Goal: Task Accomplishment & Management: Use online tool/utility

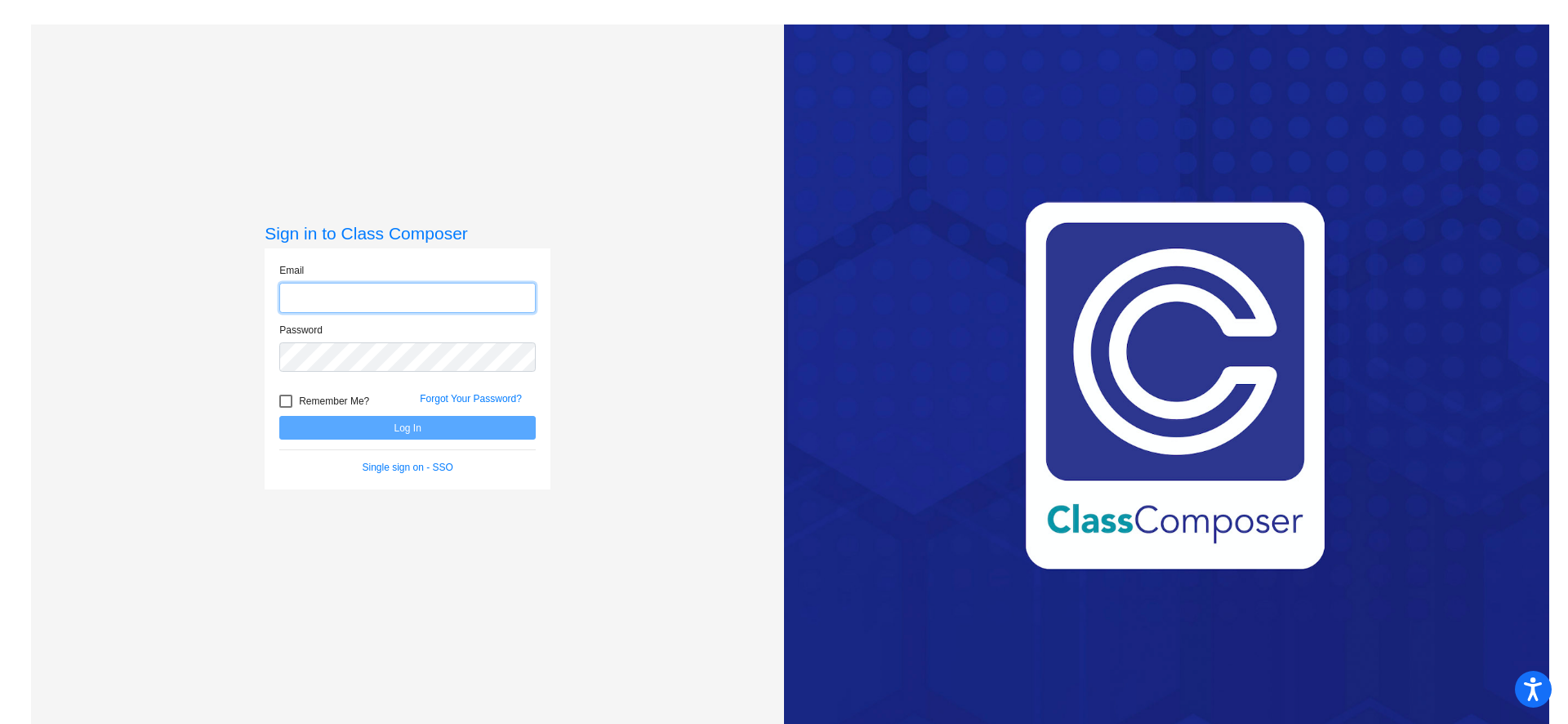
type input "[EMAIL_ADDRESS][DOMAIN_NAME]"
click at [320, 405] on span "Remember Me?" at bounding box center [333, 401] width 70 height 19
click at [286, 408] on input "Remember Me?" at bounding box center [285, 408] width 1 height 1
checkbox input "true"
click at [384, 438] on button "Log In" at bounding box center [408, 428] width 257 height 24
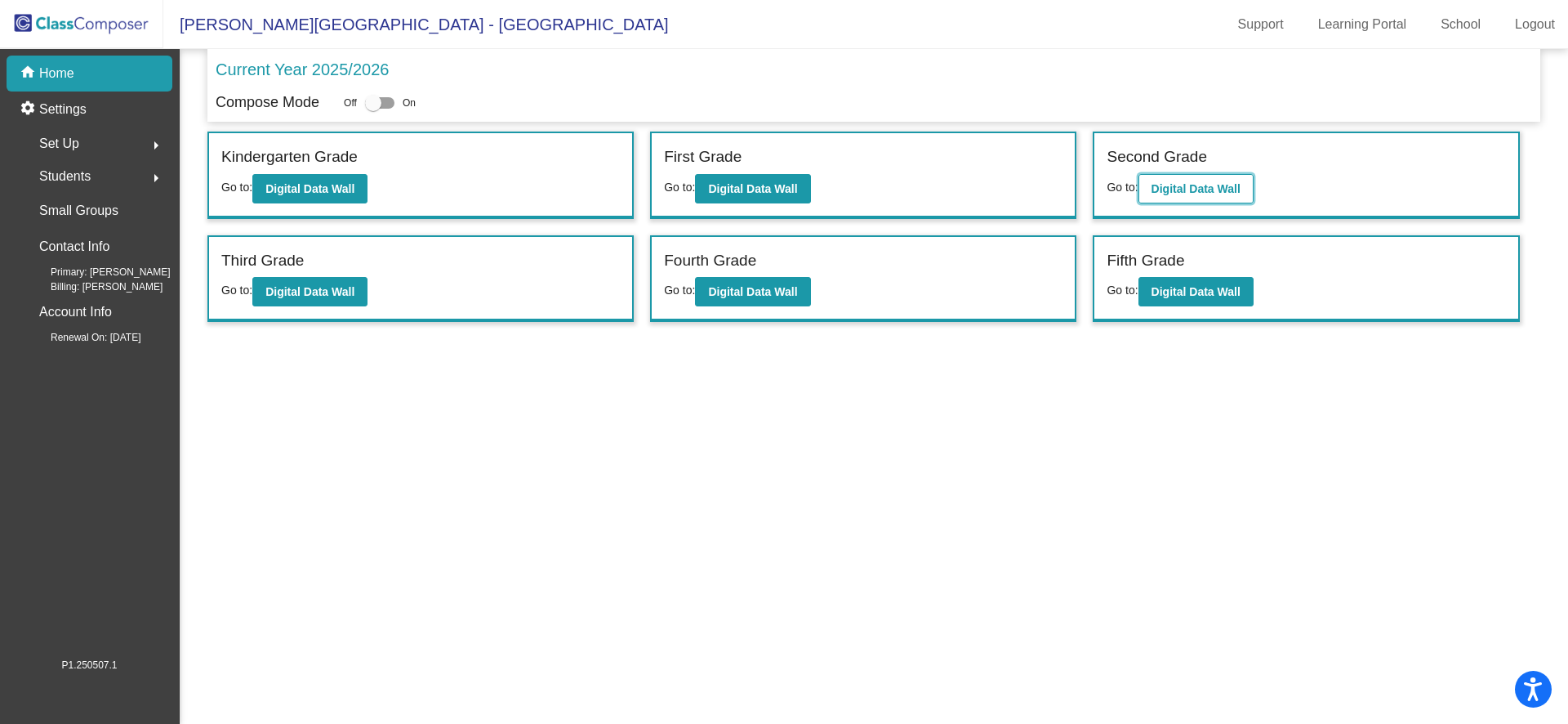
click at [1184, 195] on button "Digital Data Wall" at bounding box center [1196, 188] width 115 height 30
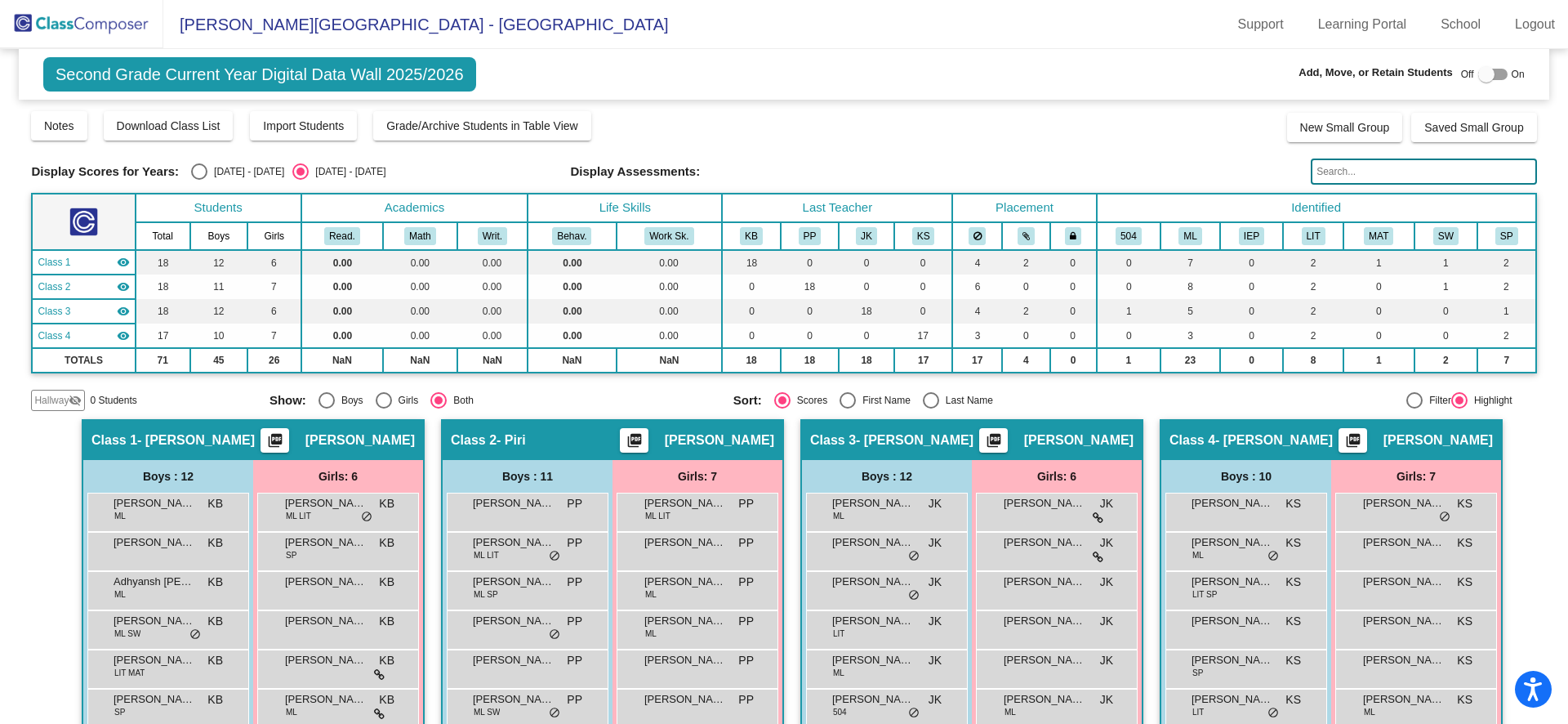
click at [57, 284] on span "Class 2" at bounding box center [54, 286] width 33 height 14
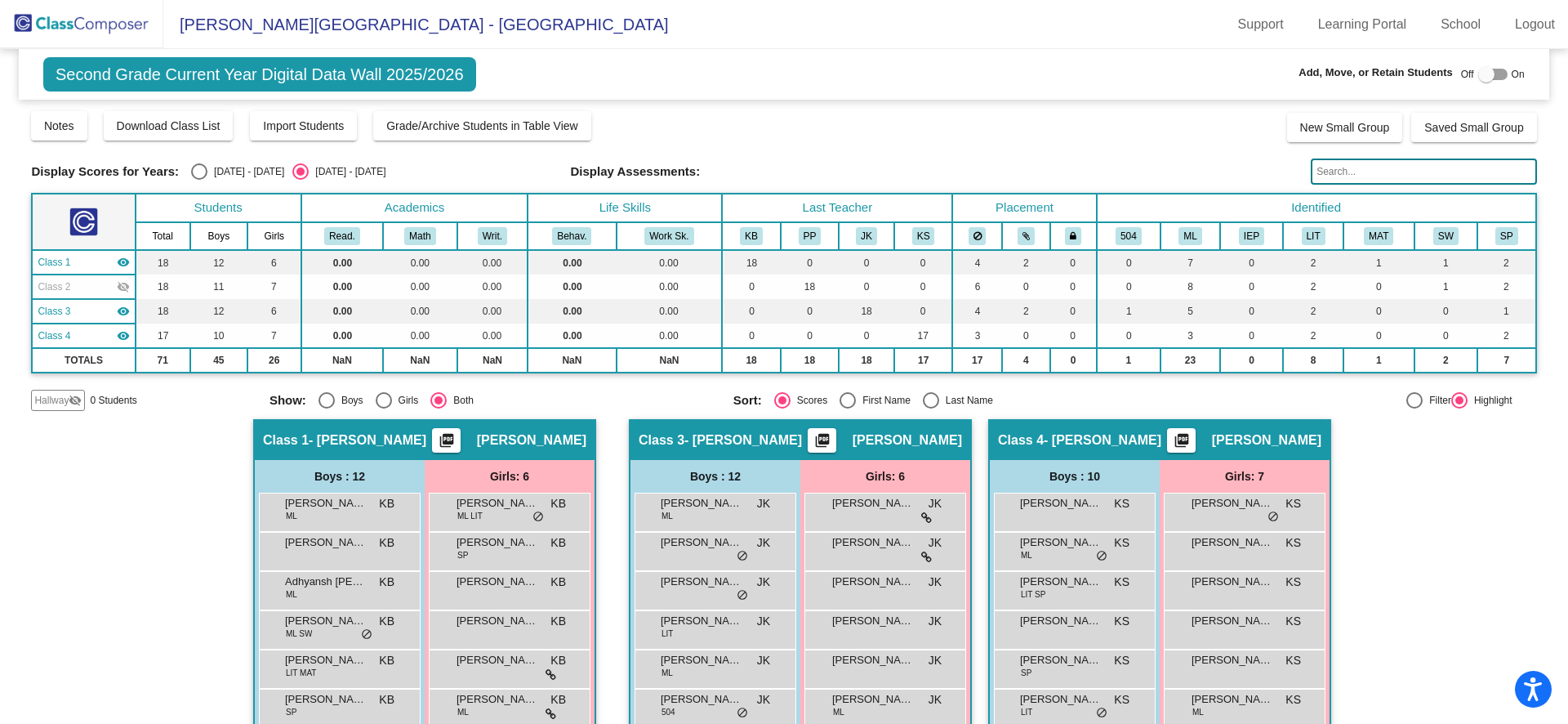
click at [57, 284] on span "Class 2" at bounding box center [54, 286] width 33 height 14
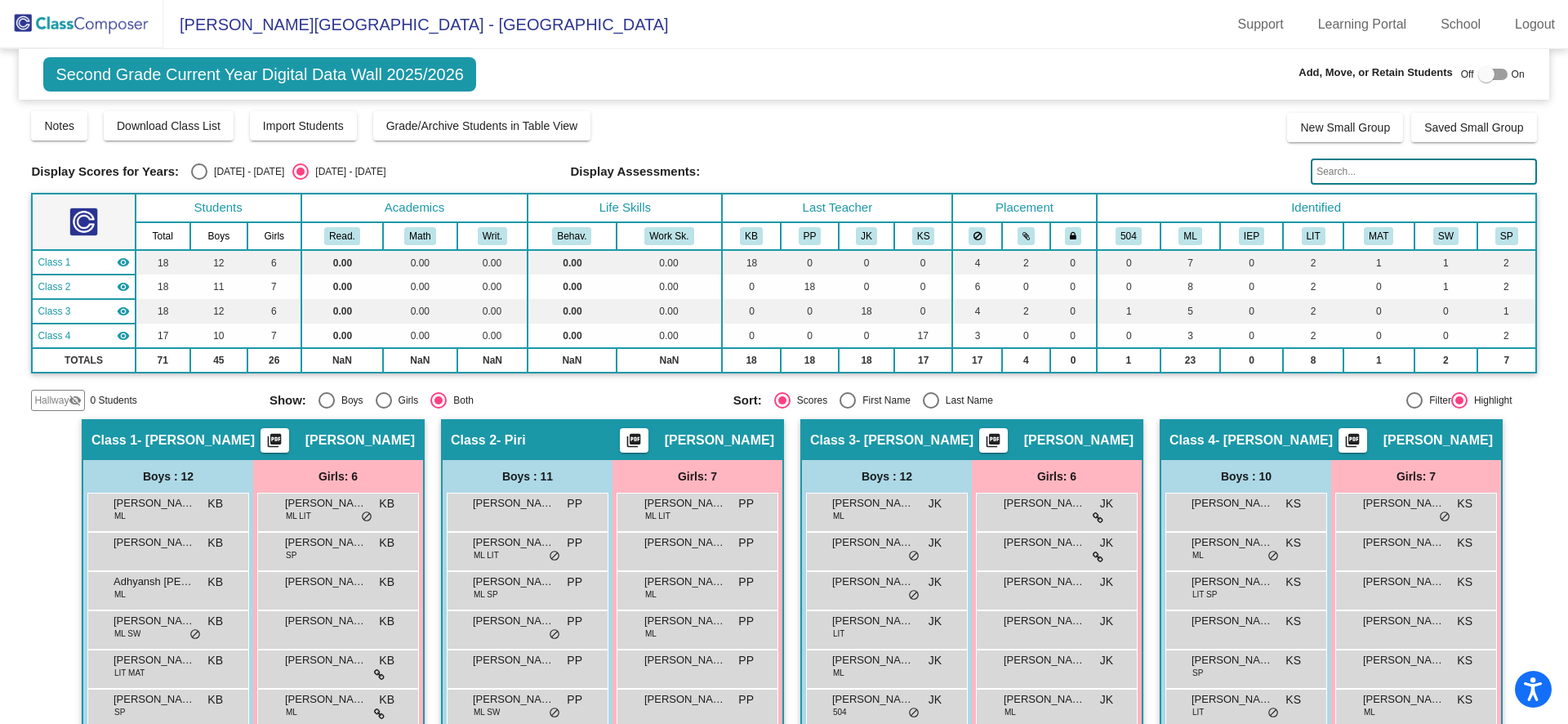
click at [127, 264] on mat-icon "visibility" at bounding box center [122, 262] width 13 height 13
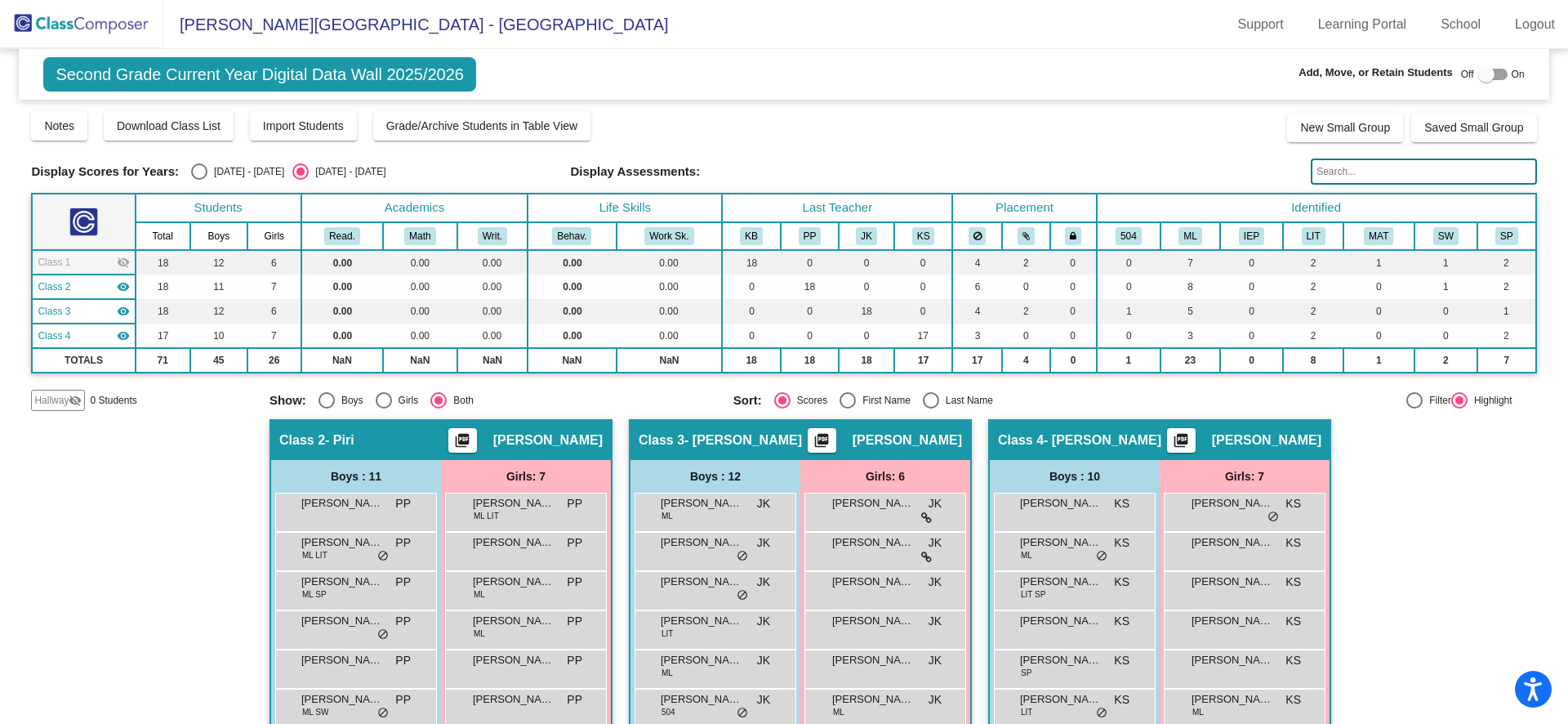
click at [122, 309] on mat-icon "visibility" at bounding box center [122, 311] width 13 height 13
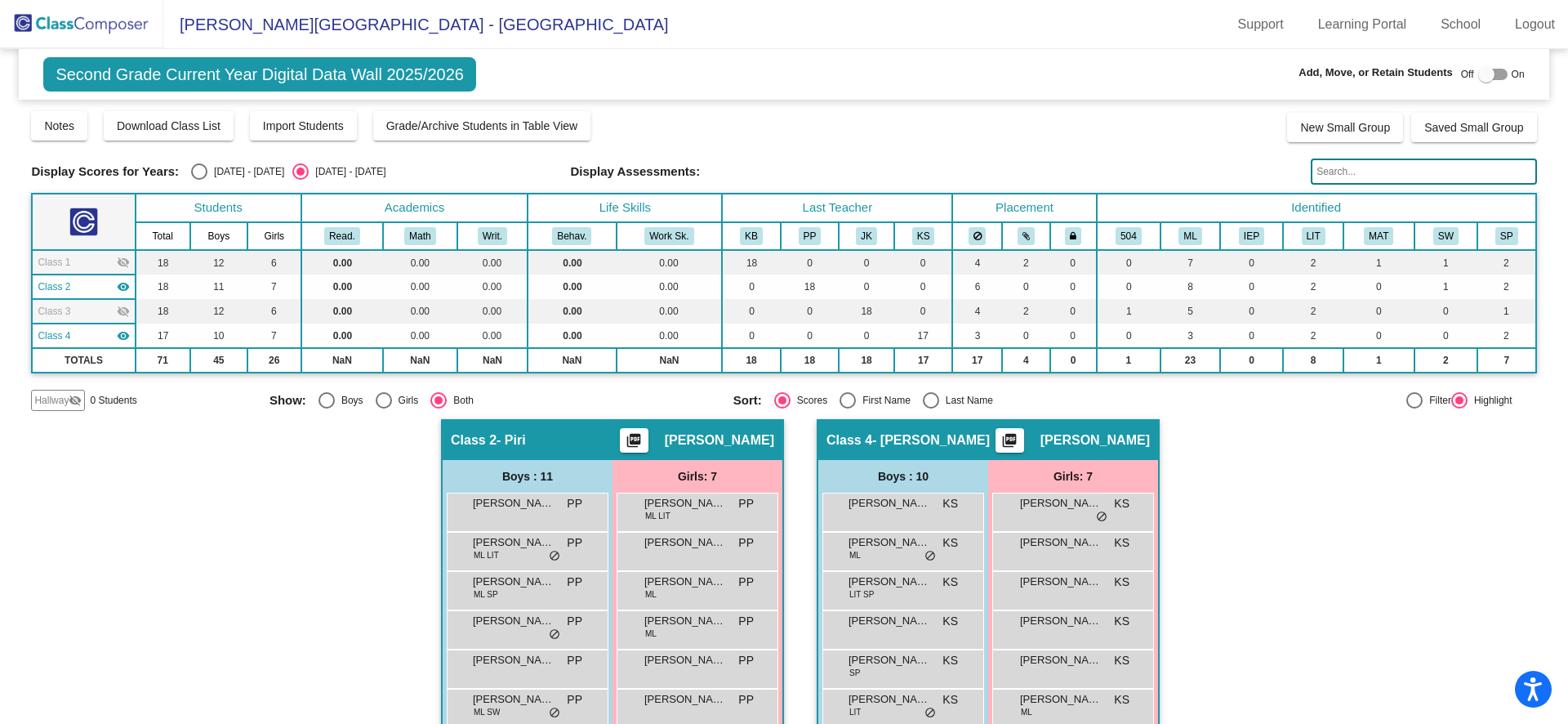
click at [122, 330] on mat-icon "visibility" at bounding box center [122, 335] width 13 height 13
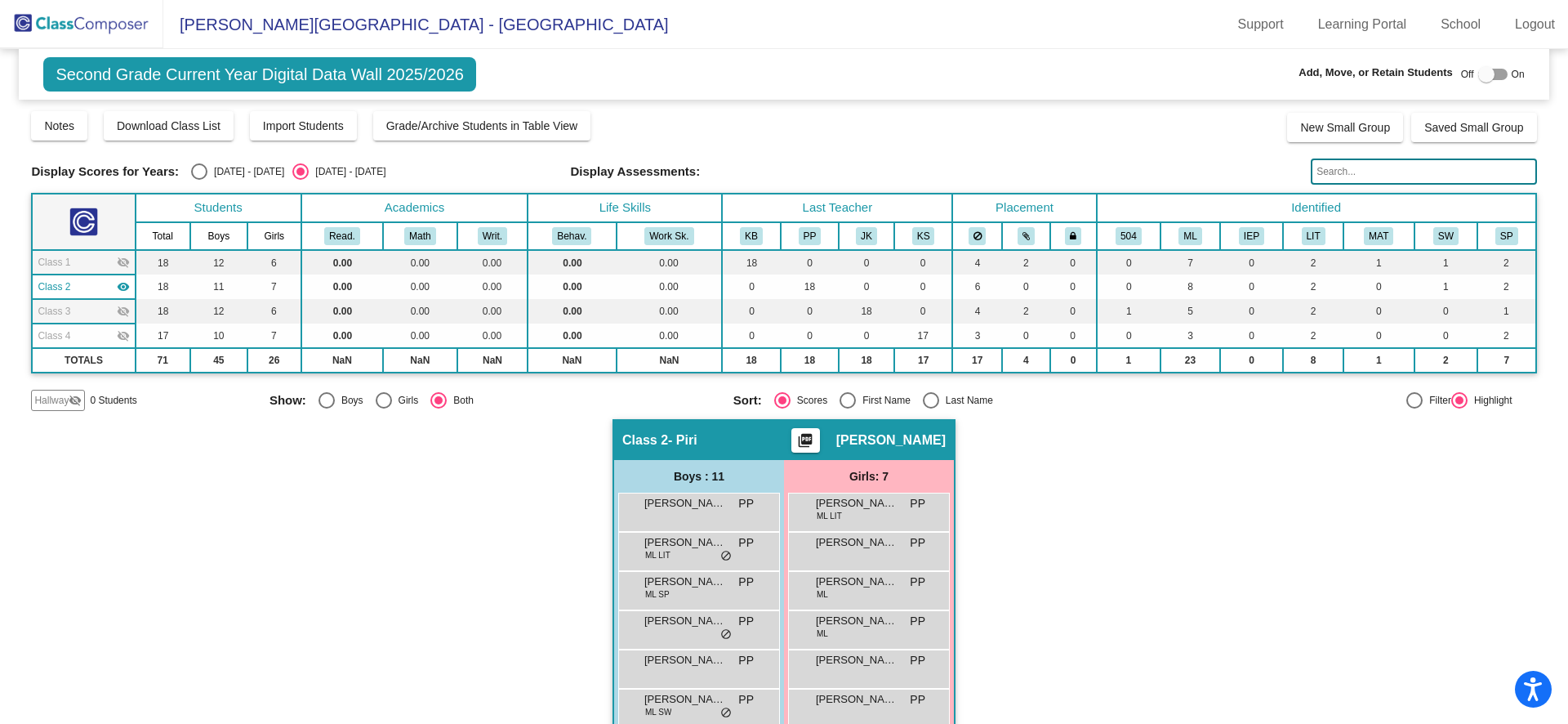
click at [116, 332] on mat-icon "visibility_off" at bounding box center [122, 335] width 13 height 13
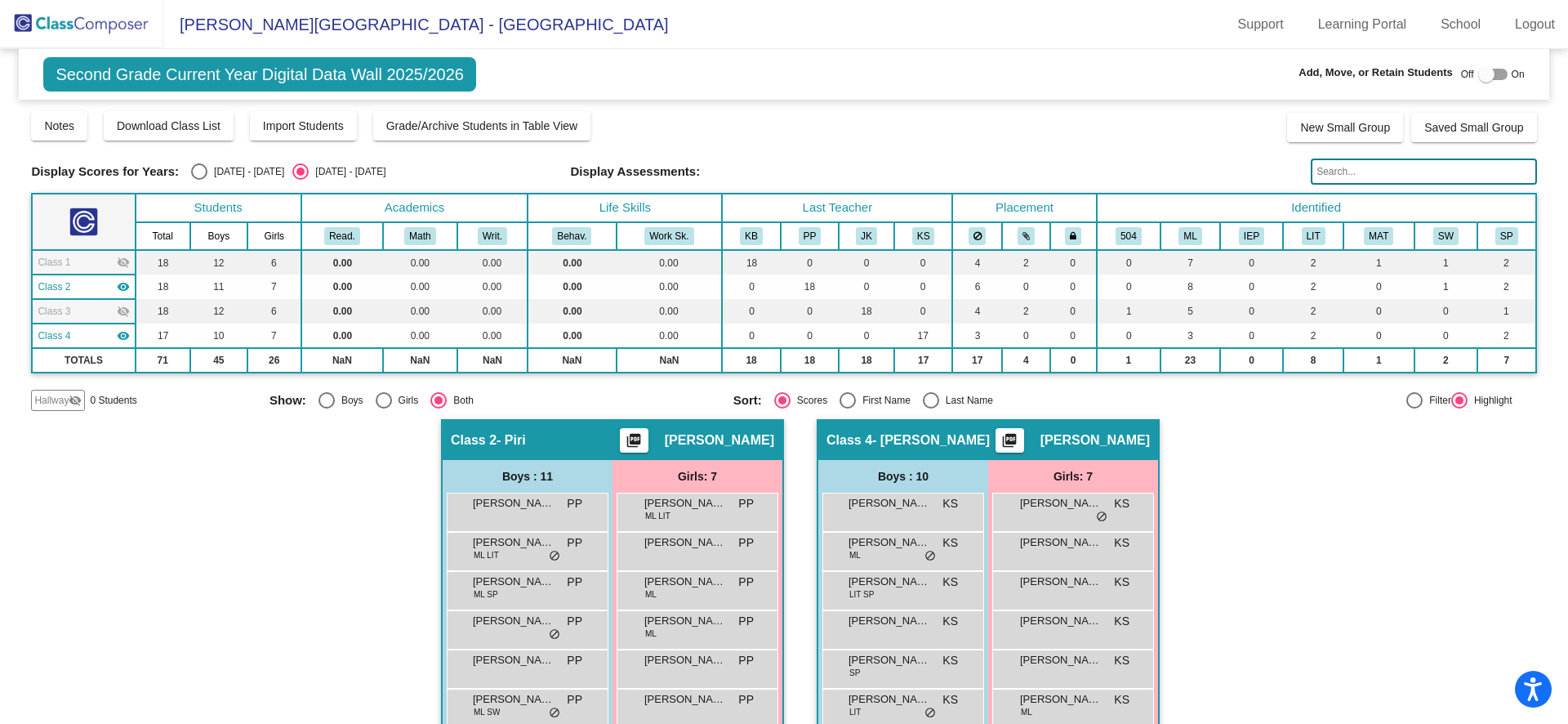
click at [116, 314] on mat-icon "visibility_off" at bounding box center [122, 311] width 13 height 13
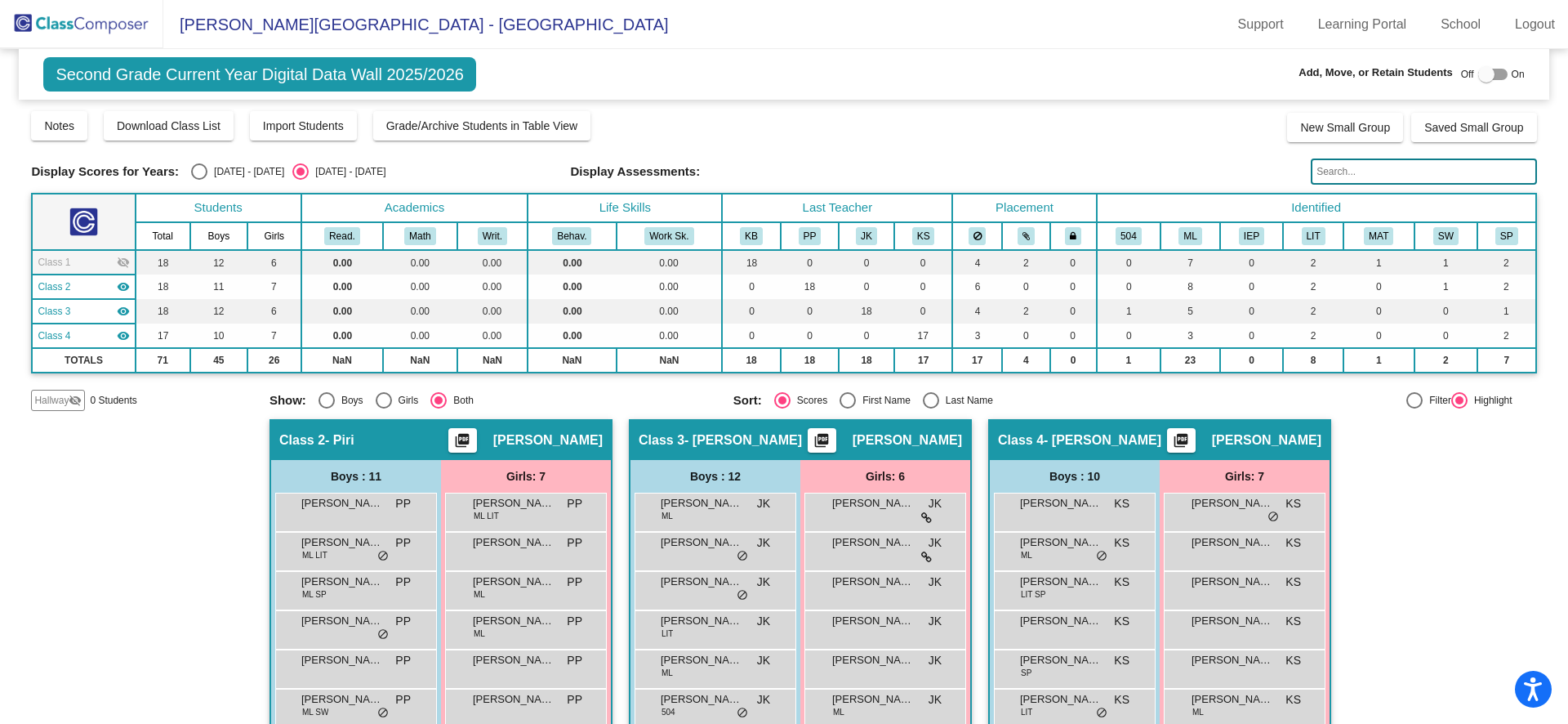
click at [122, 261] on mat-icon "visibility_off" at bounding box center [122, 262] width 13 height 13
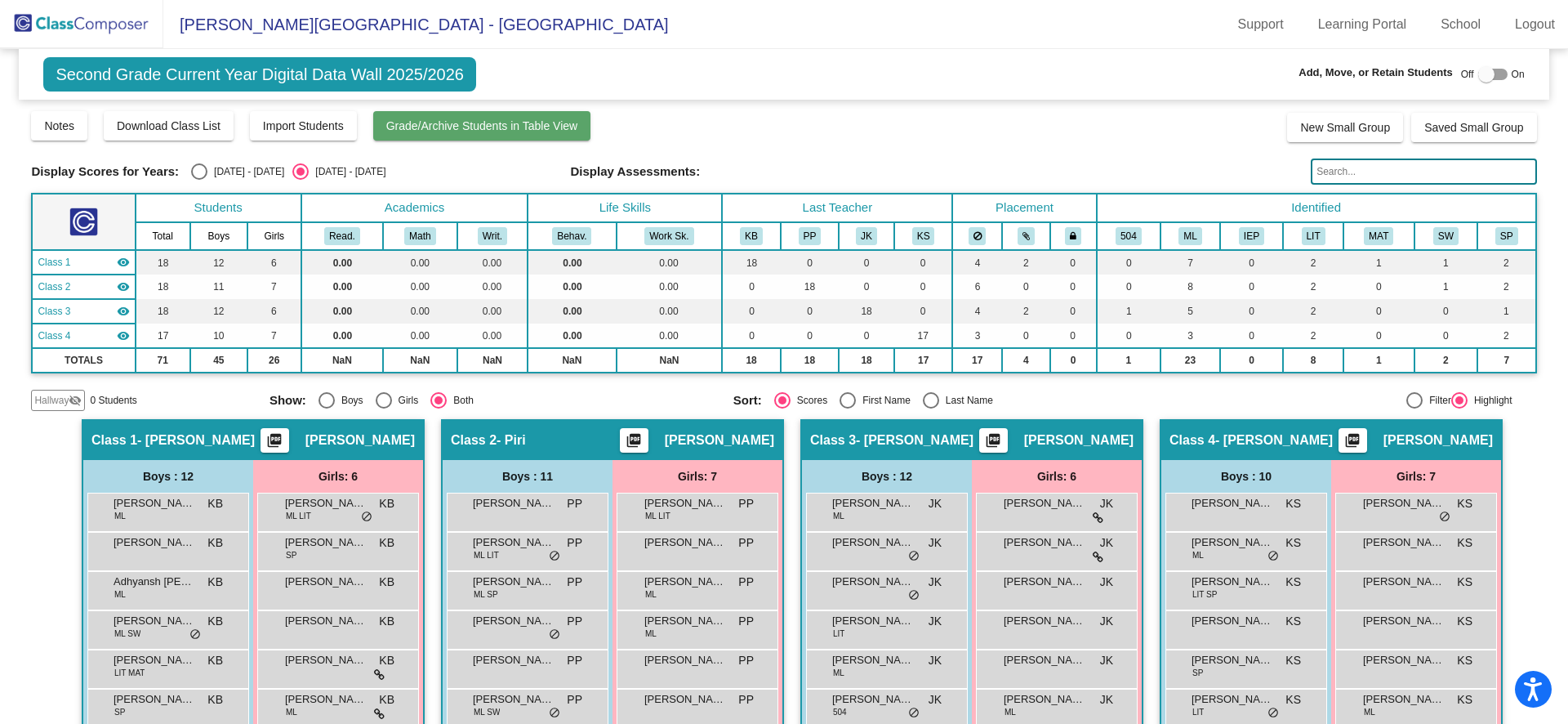
click at [572, 129] on span "Grade/Archive Students in Table View" at bounding box center [482, 125] width 192 height 13
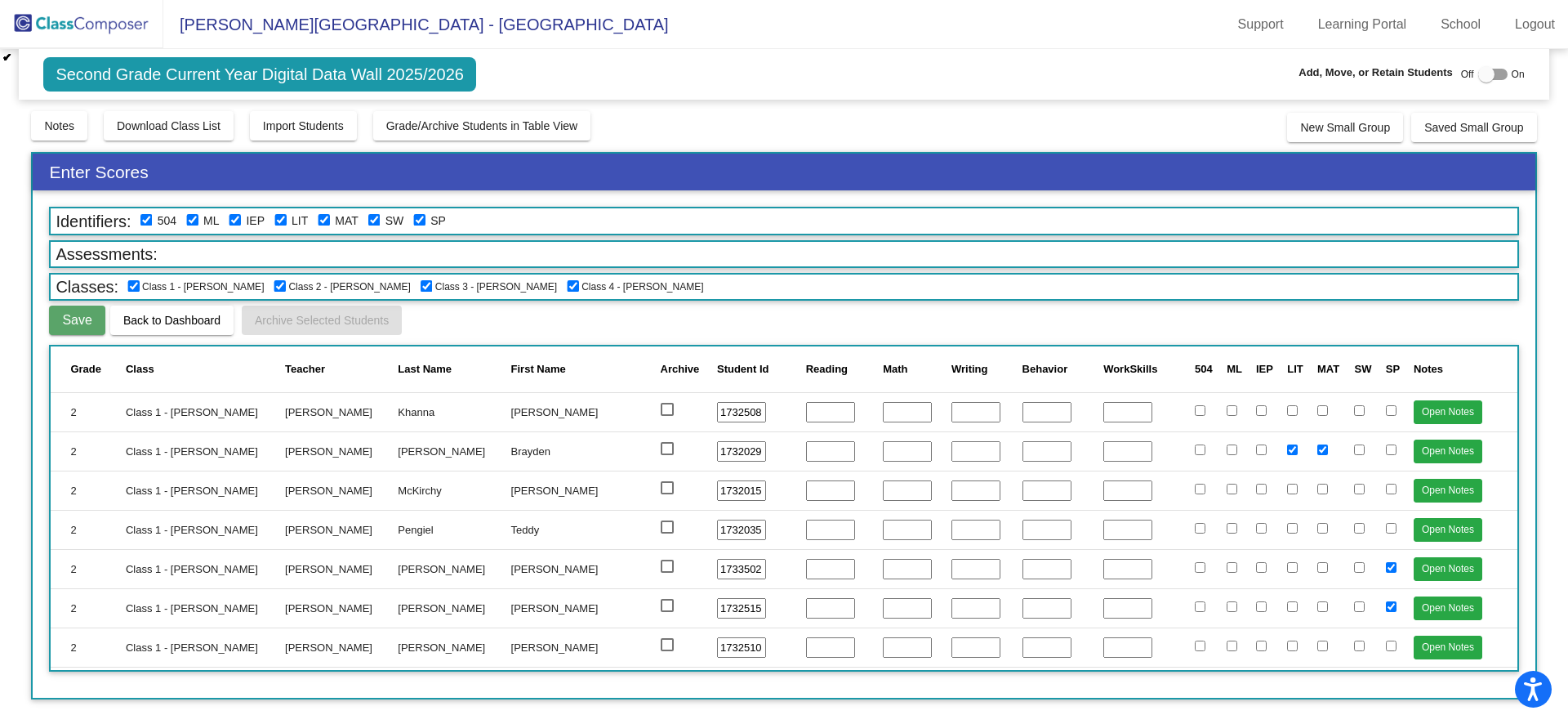
click at [67, 28] on img at bounding box center [82, 24] width 164 height 48
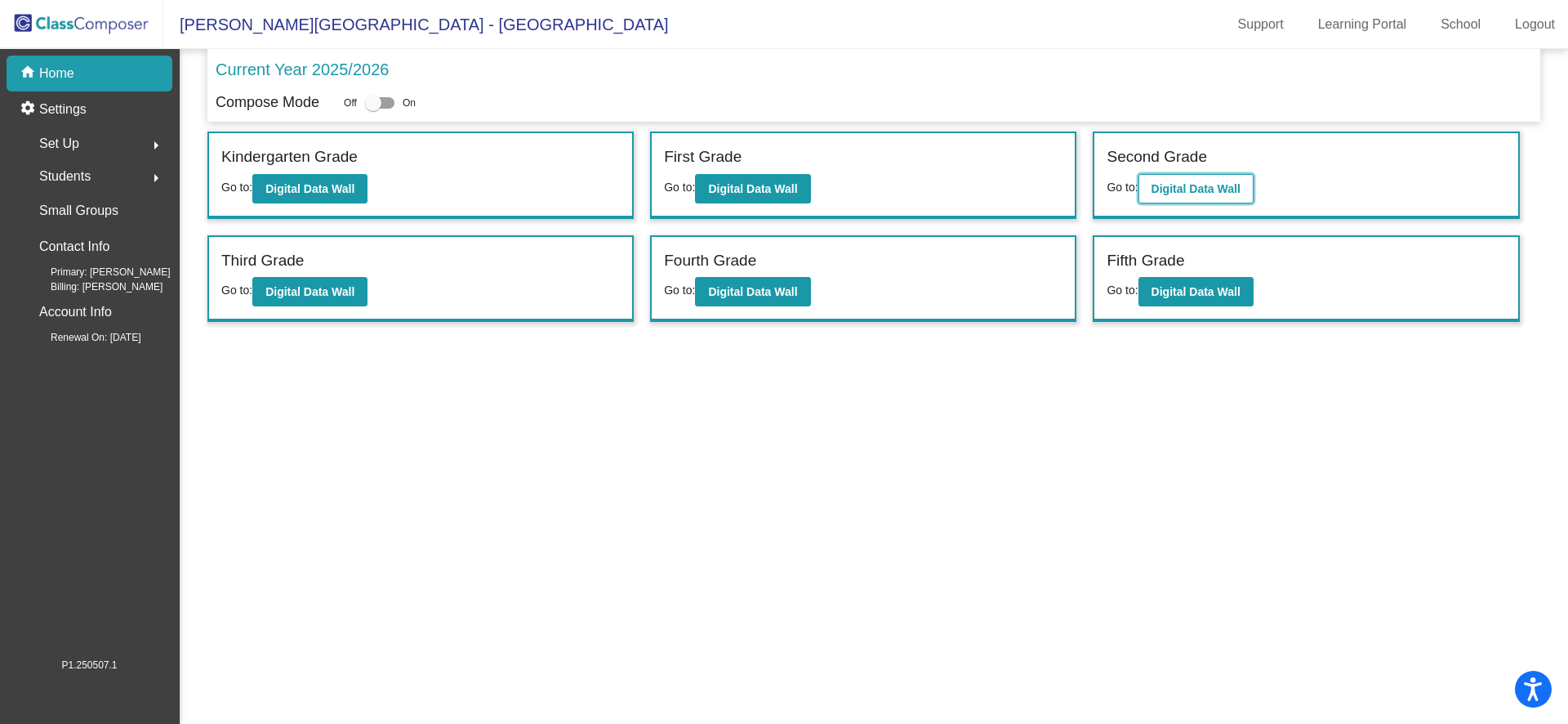
click at [1173, 182] on b "Digital Data Wall" at bounding box center [1197, 188] width 89 height 13
